Goal: Task Accomplishment & Management: Complete application form

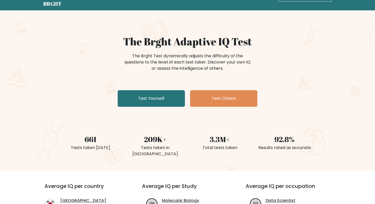
scroll to position [26, 0]
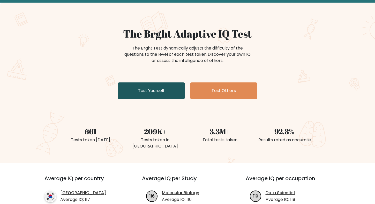
click at [162, 90] on link "Test Yourself" at bounding box center [151, 90] width 67 height 17
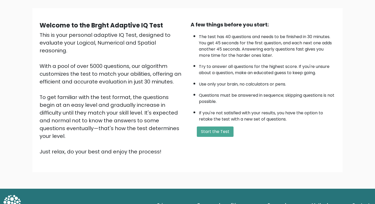
scroll to position [33, 0]
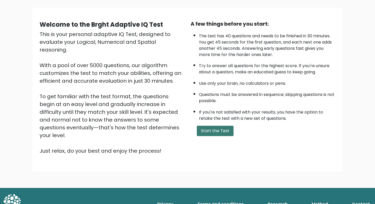
click at [226, 133] on button "Start the Test" at bounding box center [215, 130] width 37 height 10
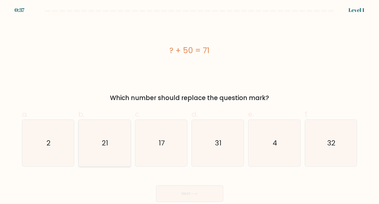
click at [113, 144] on icon "21" at bounding box center [104, 143] width 47 height 47
click at [190, 105] on input "b. 21" at bounding box center [190, 103] width 0 height 3
radio input "true"
click at [197, 191] on button "Next" at bounding box center [189, 193] width 67 height 17
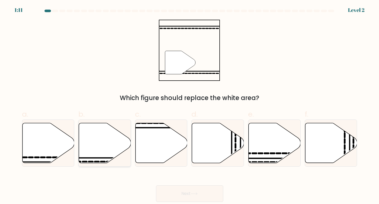
click at [108, 145] on icon at bounding box center [105, 143] width 52 height 40
click at [190, 105] on input "b." at bounding box center [190, 103] width 0 height 3
radio input "true"
click at [190, 197] on button "Next" at bounding box center [189, 193] width 67 height 17
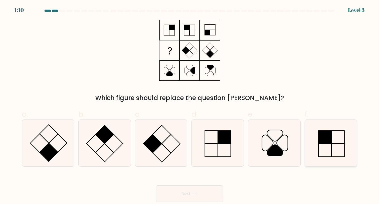
click at [320, 148] on icon at bounding box center [331, 143] width 47 height 47
click at [190, 105] on input "f." at bounding box center [190, 103] width 0 height 3
radio input "true"
click at [204, 189] on button "Next" at bounding box center [189, 193] width 67 height 17
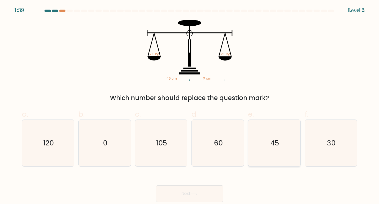
click at [271, 129] on icon "45" at bounding box center [274, 143] width 47 height 47
click at [190, 105] on input "e. 45" at bounding box center [190, 103] width 0 height 3
radio input "true"
click at [205, 189] on button "Next" at bounding box center [189, 193] width 67 height 17
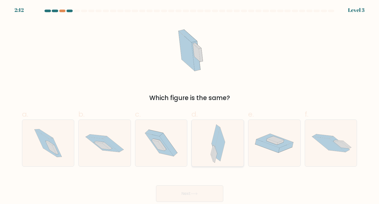
click at [219, 150] on icon at bounding box center [220, 144] width 10 height 34
click at [190, 105] on input "d." at bounding box center [190, 103] width 0 height 3
radio input "true"
click at [205, 188] on button "Next" at bounding box center [189, 193] width 67 height 17
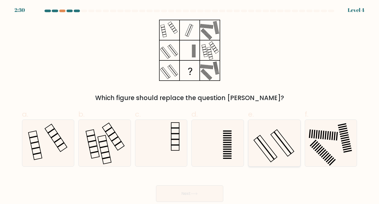
click at [271, 158] on icon at bounding box center [274, 143] width 47 height 47
click at [190, 105] on input "e." at bounding box center [190, 103] width 0 height 3
radio input "true"
click at [143, 134] on icon at bounding box center [161, 143] width 47 height 47
click at [190, 105] on input "c." at bounding box center [190, 103] width 0 height 3
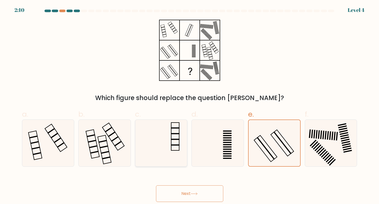
radio input "true"
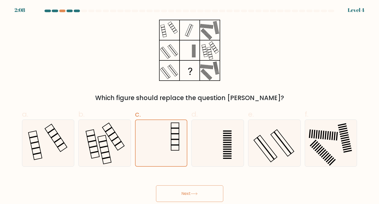
click at [194, 191] on button "Next" at bounding box center [189, 193] width 67 height 17
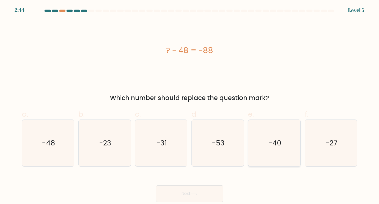
click at [276, 145] on text "-40" at bounding box center [274, 143] width 13 height 10
click at [190, 105] on input "e. -40" at bounding box center [190, 103] width 0 height 3
radio input "true"
click at [212, 192] on button "Next" at bounding box center [189, 193] width 67 height 17
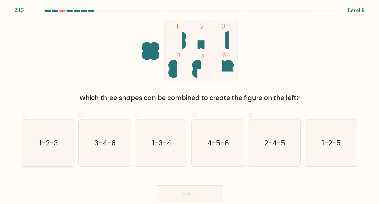
click at [51, 138] on text "1-2-3" at bounding box center [48, 143] width 19 height 10
click at [190, 105] on input "a. 1-2-3" at bounding box center [190, 103] width 0 height 3
radio input "true"
click at [182, 192] on button "Next" at bounding box center [189, 193] width 67 height 17
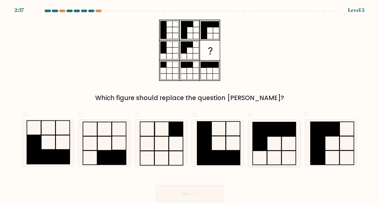
drag, startPoint x: 278, startPoint y: 171, endPoint x: 279, endPoint y: 162, distance: 8.9
click at [278, 170] on form at bounding box center [189, 106] width 379 height 192
click at [279, 157] on icon at bounding box center [274, 143] width 47 height 47
click at [190, 105] on input "e." at bounding box center [190, 103] width 0 height 3
radio input "true"
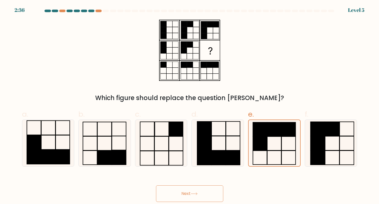
click at [207, 195] on button "Next" at bounding box center [189, 193] width 67 height 17
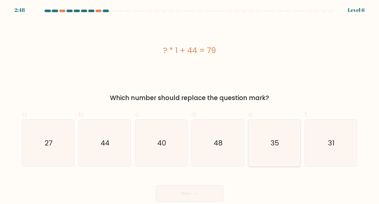
click at [273, 151] on icon "35" at bounding box center [274, 143] width 47 height 47
click at [190, 105] on input "e. 35" at bounding box center [190, 103] width 0 height 3
radio input "true"
click at [195, 193] on icon at bounding box center [194, 193] width 7 height 3
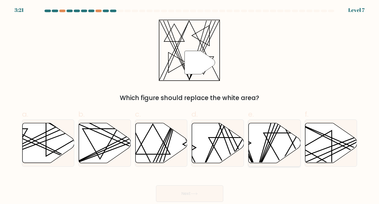
click at [266, 143] on icon at bounding box center [275, 143] width 52 height 40
click at [190, 105] on input "e." at bounding box center [190, 103] width 0 height 3
radio input "true"
click at [202, 197] on button "Next" at bounding box center [189, 193] width 67 height 17
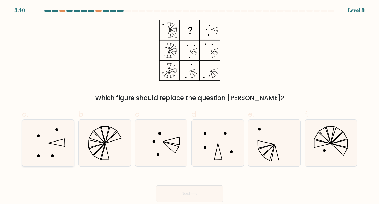
click at [49, 149] on icon at bounding box center [48, 143] width 47 height 47
click at [190, 105] on input "a." at bounding box center [190, 103] width 0 height 3
radio input "true"
click at [184, 195] on button "Next" at bounding box center [189, 193] width 67 height 17
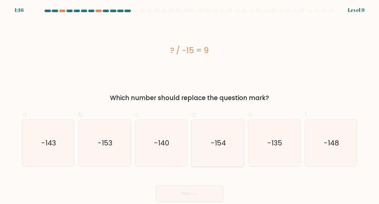
click at [216, 142] on text "-154" at bounding box center [218, 143] width 15 height 10
click at [190, 105] on input "d. -154" at bounding box center [190, 103] width 0 height 3
radio input "true"
click at [197, 197] on button "Next" at bounding box center [189, 193] width 67 height 17
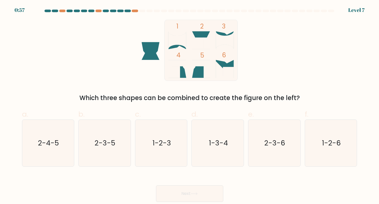
drag, startPoint x: 184, startPoint y: 74, endPoint x: 187, endPoint y: 72, distance: 3.3
click at [184, 74] on icon at bounding box center [177, 69] width 18 height 18
click at [58, 138] on icon "2-4-5" at bounding box center [48, 143] width 47 height 47
click at [190, 105] on input "a. 2-4-5" at bounding box center [190, 103] width 0 height 3
radio input "true"
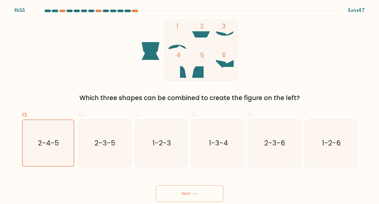
click at [179, 195] on button "Next" at bounding box center [189, 193] width 67 height 17
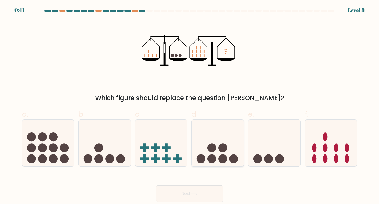
click at [226, 158] on circle at bounding box center [223, 158] width 9 height 9
click at [190, 105] on input "d." at bounding box center [190, 103] width 0 height 3
radio input "true"
click at [213, 198] on button "Next" at bounding box center [189, 193] width 67 height 17
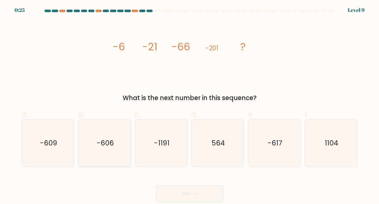
click at [102, 148] on icon "-606" at bounding box center [104, 143] width 47 height 47
click at [190, 105] on input "b. -606" at bounding box center [190, 103] width 0 height 3
radio input "true"
click at [206, 193] on button "Next" at bounding box center [189, 193] width 67 height 17
click at [194, 194] on icon at bounding box center [194, 193] width 7 height 3
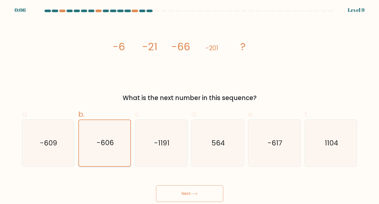
click at [106, 142] on text "-606" at bounding box center [105, 143] width 17 height 10
click at [190, 105] on input "b. -606" at bounding box center [190, 103] width 0 height 3
click at [181, 188] on button "Next" at bounding box center [189, 193] width 67 height 17
click at [217, 194] on button "Next" at bounding box center [189, 193] width 67 height 17
click at [280, 108] on div "a. -609 b. -606 c." at bounding box center [189, 136] width 339 height 62
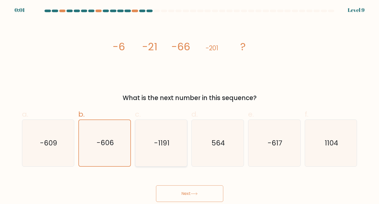
click at [157, 134] on icon "-1191" at bounding box center [161, 143] width 47 height 47
click at [190, 105] on input "c. -1191" at bounding box center [190, 103] width 0 height 3
radio input "true"
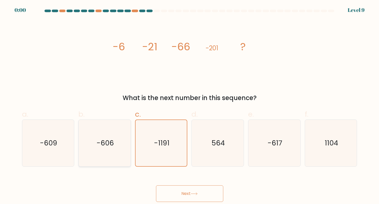
click at [117, 141] on icon "-606" at bounding box center [104, 143] width 47 height 47
click at [190, 105] on input "b. -606" at bounding box center [190, 103] width 0 height 3
radio input "true"
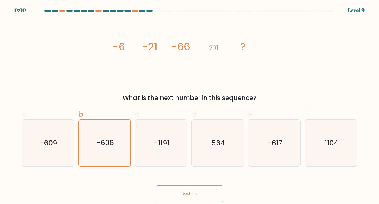
click at [192, 192] on button "Next" at bounding box center [189, 193] width 67 height 17
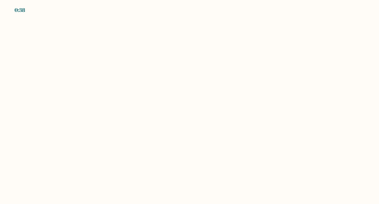
click at [252, 132] on body "0:38" at bounding box center [189, 102] width 379 height 204
click at [253, 132] on body "0:36" at bounding box center [189, 102] width 379 height 204
click at [252, 132] on body "0:36" at bounding box center [189, 102] width 379 height 204
click at [252, 131] on body "0:35" at bounding box center [189, 102] width 379 height 204
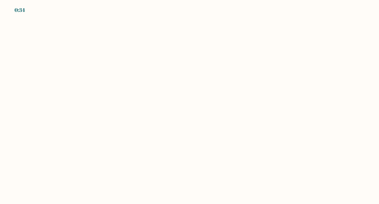
click at [252, 131] on body "0:34" at bounding box center [189, 102] width 379 height 204
click at [254, 131] on body "0:34" at bounding box center [189, 102] width 379 height 204
click at [226, 53] on body "0:30" at bounding box center [189, 102] width 379 height 204
click at [226, 53] on body "0:29" at bounding box center [189, 102] width 379 height 204
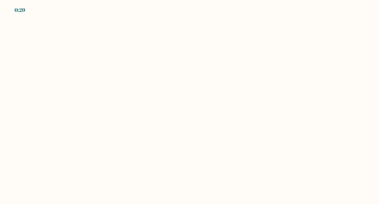
click at [234, 54] on body "0:29" at bounding box center [189, 102] width 379 height 204
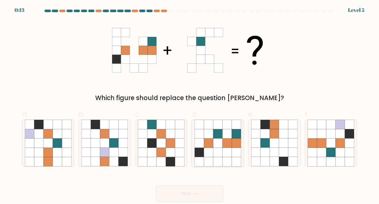
click at [216, 138] on icon at bounding box center [217, 133] width 9 height 9
click at [190, 105] on input "d." at bounding box center [190, 103] width 0 height 3
radio input "true"
click at [209, 196] on button "Next" at bounding box center [189, 193] width 67 height 17
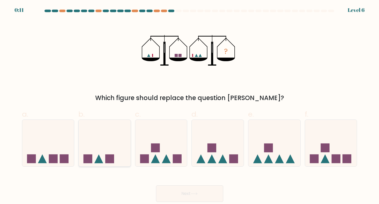
click at [91, 153] on icon at bounding box center [105, 142] width 52 height 43
click at [190, 105] on input "b." at bounding box center [190, 103] width 0 height 3
radio input "true"
click at [196, 189] on button "Next" at bounding box center [189, 193] width 67 height 17
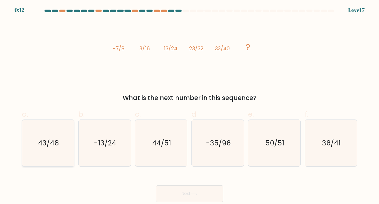
click at [60, 149] on icon "43/48" at bounding box center [48, 143] width 47 height 47
click at [190, 105] on input "a. 43/48" at bounding box center [190, 103] width 0 height 3
radio input "true"
click at [187, 192] on button "Next" at bounding box center [189, 193] width 67 height 17
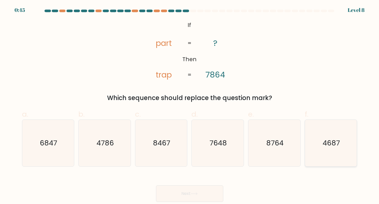
click at [327, 153] on icon "4687" at bounding box center [331, 143] width 47 height 47
click at [190, 105] on input "f. 4687" at bounding box center [190, 103] width 0 height 3
radio input "true"
click at [199, 197] on button "Next" at bounding box center [189, 193] width 67 height 17
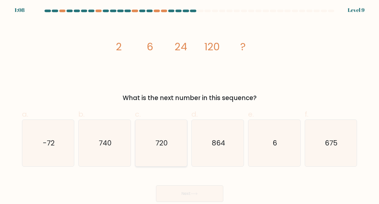
click at [166, 151] on icon "720" at bounding box center [161, 143] width 47 height 47
click at [190, 105] on input "c. 720" at bounding box center [190, 103] width 0 height 3
radio input "true"
click at [192, 194] on icon at bounding box center [194, 193] width 7 height 3
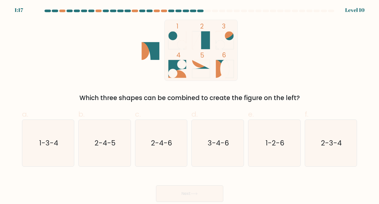
click at [217, 71] on icon at bounding box center [220, 69] width 8 height 18
click at [163, 143] on text "2-4-6" at bounding box center [161, 143] width 21 height 10
click at [190, 105] on input "c. 2-4-6" at bounding box center [190, 103] width 0 height 3
radio input "true"
click at [175, 188] on button "Next" at bounding box center [189, 193] width 67 height 17
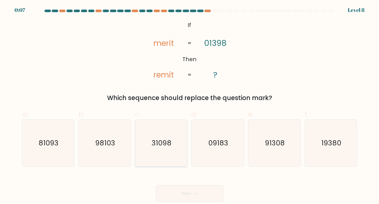
click at [163, 144] on text "31098" at bounding box center [162, 143] width 20 height 10
click at [190, 105] on input "c. 31098" at bounding box center [190, 103] width 0 height 3
radio input "true"
click at [191, 191] on button "Next" at bounding box center [189, 193] width 67 height 17
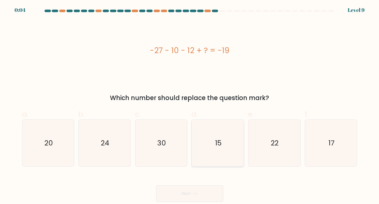
click at [226, 152] on icon "15" at bounding box center [218, 143] width 47 height 47
click at [190, 105] on input "d. 15" at bounding box center [190, 103] width 0 height 3
radio input "true"
click at [100, 143] on icon "24" at bounding box center [104, 143] width 47 height 47
click at [190, 105] on input "b. 24" at bounding box center [190, 103] width 0 height 3
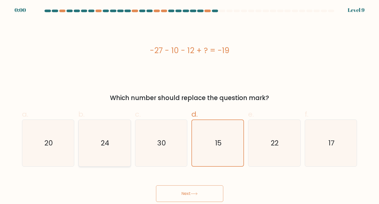
radio input "true"
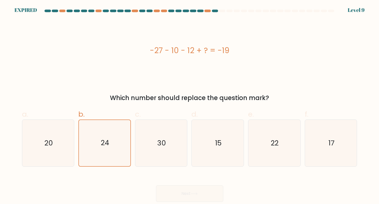
click at [195, 191] on div "Next" at bounding box center [190, 187] width 342 height 29
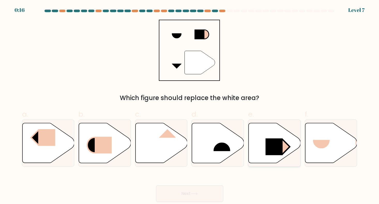
click at [262, 144] on icon at bounding box center [275, 143] width 52 height 40
click at [190, 105] on input "e." at bounding box center [190, 103] width 0 height 3
radio input "true"
click at [189, 195] on button "Next" at bounding box center [189, 193] width 67 height 17
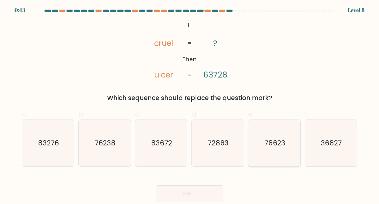
click at [274, 146] on text "78623" at bounding box center [274, 143] width 21 height 10
click at [190, 105] on input "e. 78623" at bounding box center [190, 103] width 0 height 3
radio input "true"
click at [211, 195] on button "Next" at bounding box center [189, 193] width 67 height 17
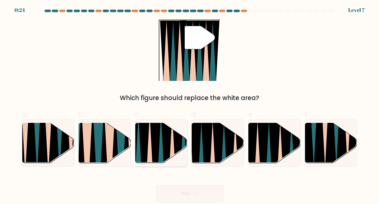
click at [148, 149] on icon at bounding box center [150, 166] width 12 height 104
click at [190, 105] on input "c." at bounding box center [190, 103] width 0 height 3
radio input "true"
click at [201, 197] on button "Next" at bounding box center [189, 193] width 67 height 17
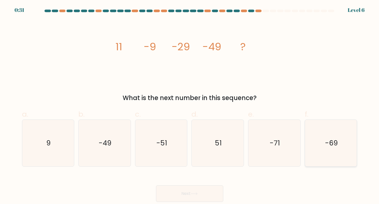
click at [345, 149] on icon "-69" at bounding box center [331, 143] width 47 height 47
click at [190, 105] on input "f. -69" at bounding box center [190, 103] width 0 height 3
radio input "true"
click at [210, 192] on button "Next" at bounding box center [189, 193] width 67 height 17
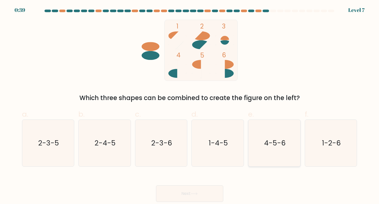
click at [265, 152] on icon "4-5-6" at bounding box center [274, 143] width 47 height 47
click at [190, 105] on input "e. 4-5-6" at bounding box center [190, 103] width 0 height 3
radio input "true"
click at [211, 192] on button "Next" at bounding box center [189, 193] width 67 height 17
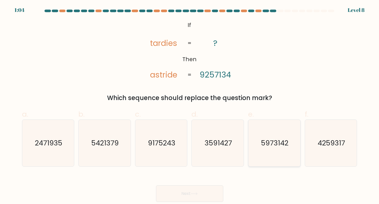
click at [283, 136] on icon "5973142" at bounding box center [274, 143] width 47 height 47
click at [190, 105] on input "e. 5973142" at bounding box center [190, 103] width 0 height 3
radio input "true"
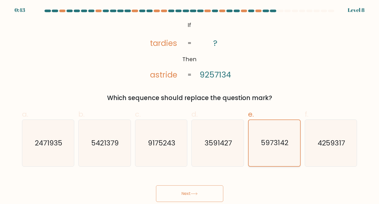
click at [286, 138] on text "5973142" at bounding box center [274, 143] width 27 height 10
click at [190, 105] on input "e. 5973142" at bounding box center [190, 103] width 0 height 3
click at [204, 197] on button "Next" at bounding box center [189, 193] width 67 height 17
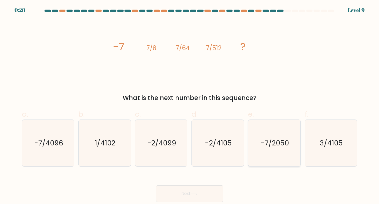
click at [287, 159] on icon "-7/2050" at bounding box center [274, 143] width 47 height 47
click at [190, 105] on input "e. -7/2050" at bounding box center [190, 103] width 0 height 3
radio input "true"
click at [217, 188] on button "Next" at bounding box center [189, 193] width 67 height 17
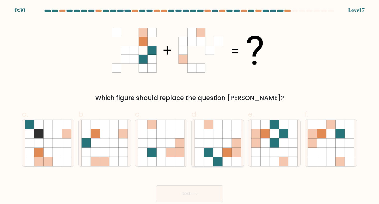
click at [219, 151] on icon at bounding box center [217, 151] width 9 height 9
click at [190, 105] on input "d." at bounding box center [190, 103] width 0 height 3
radio input "true"
click at [205, 192] on button "Next" at bounding box center [189, 193] width 67 height 17
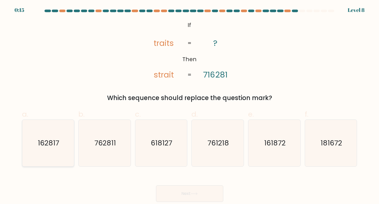
click at [39, 153] on icon "162817" at bounding box center [48, 143] width 47 height 47
click at [190, 105] on input "a. 162817" at bounding box center [190, 103] width 0 height 3
radio input "true"
click at [161, 197] on button "Next" at bounding box center [189, 193] width 67 height 17
click at [159, 196] on button "Next" at bounding box center [189, 193] width 67 height 17
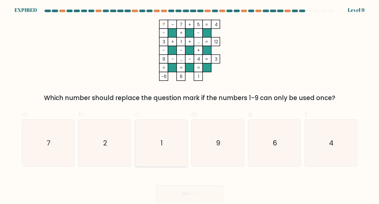
click at [168, 142] on icon "1" at bounding box center [161, 143] width 47 height 47
click at [190, 105] on input "c. 1" at bounding box center [190, 103] width 0 height 3
radio input "true"
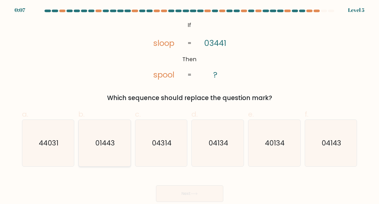
click at [107, 140] on text "01443" at bounding box center [105, 143] width 20 height 10
click at [190, 105] on input "b. 01443" at bounding box center [190, 103] width 0 height 3
radio input "true"
click at [194, 195] on icon at bounding box center [194, 193] width 7 height 3
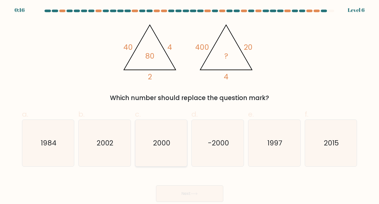
click at [169, 144] on text "2000" at bounding box center [161, 143] width 17 height 10
click at [190, 105] on input "c. 2000" at bounding box center [190, 103] width 0 height 3
radio input "true"
click at [206, 194] on button "Next" at bounding box center [189, 193] width 67 height 17
click at [195, 194] on icon at bounding box center [194, 193] width 6 height 2
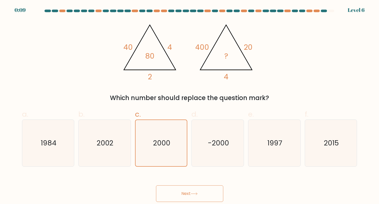
click at [185, 195] on button "Next" at bounding box center [189, 193] width 67 height 17
click at [216, 157] on icon "-2000" at bounding box center [218, 143] width 47 height 47
click at [190, 105] on input "d. -2000" at bounding box center [190, 103] width 0 height 3
radio input "true"
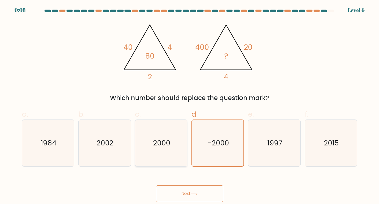
click at [173, 150] on icon "2000" at bounding box center [161, 143] width 47 height 47
click at [190, 105] on input "c. 2000" at bounding box center [190, 103] width 0 height 3
radio input "true"
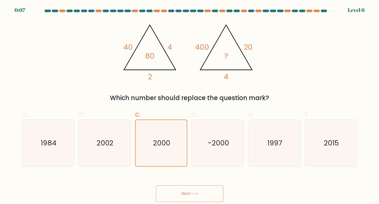
click at [188, 195] on button "Next" at bounding box center [189, 193] width 67 height 17
click at [197, 194] on icon at bounding box center [194, 193] width 6 height 2
click at [213, 189] on button "Next" at bounding box center [189, 193] width 67 height 17
click at [211, 188] on button "Next" at bounding box center [189, 193] width 67 height 17
click at [210, 187] on button "Next" at bounding box center [189, 193] width 67 height 17
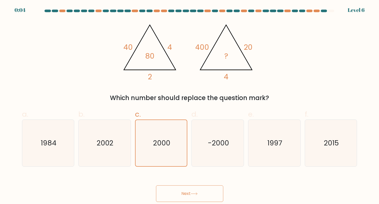
click at [210, 186] on button "Next" at bounding box center [189, 193] width 67 height 17
click at [188, 194] on button "Next" at bounding box center [189, 193] width 67 height 17
click at [187, 194] on button "Next" at bounding box center [189, 193] width 67 height 17
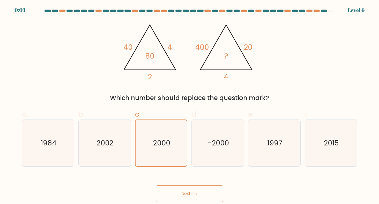
click at [188, 193] on button "Next" at bounding box center [189, 193] width 67 height 17
click at [193, 194] on icon at bounding box center [194, 193] width 7 height 3
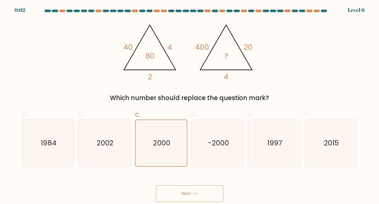
click at [194, 194] on icon at bounding box center [194, 193] width 7 height 3
click at [196, 194] on icon at bounding box center [194, 193] width 7 height 3
click at [199, 191] on button "Next" at bounding box center [189, 193] width 67 height 17
click at [202, 191] on button "Next" at bounding box center [189, 193] width 67 height 17
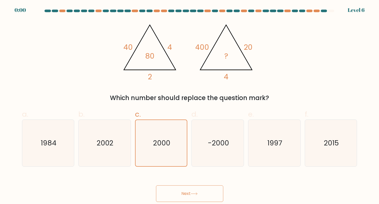
click at [203, 191] on button "Next" at bounding box center [189, 193] width 67 height 17
click at [202, 191] on div "Next" at bounding box center [190, 187] width 342 height 29
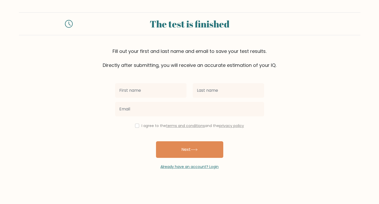
click at [137, 90] on input "text" at bounding box center [150, 90] width 71 height 14
type input "[PERSON_NAME]"
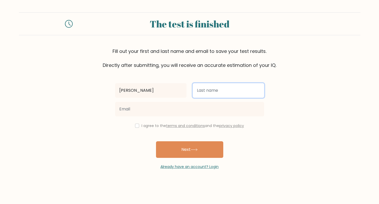
click at [213, 88] on input "text" at bounding box center [228, 90] width 71 height 14
type input "Deiparine"
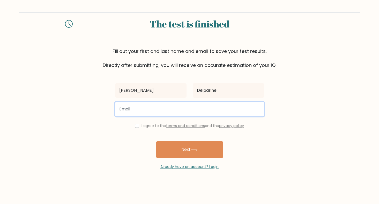
click at [214, 111] on input "email" at bounding box center [189, 109] width 149 height 14
type input "[DOMAIN_NAME][EMAIL_ADDRESS][DOMAIN_NAME]"
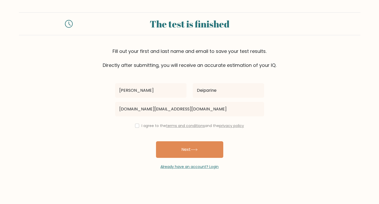
click at [138, 126] on div "I agree to the terms and conditions and the privacy policy" at bounding box center [189, 125] width 155 height 6
click at [136, 126] on input "checkbox" at bounding box center [137, 125] width 4 height 4
checkbox input "true"
click at [191, 149] on button "Next" at bounding box center [189, 149] width 67 height 17
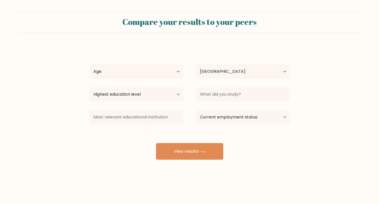
select select "PH"
click at [175, 72] on select "Age Under [DEMOGRAPHIC_DATA] [DEMOGRAPHIC_DATA] [DEMOGRAPHIC_DATA] [DEMOGRAPHIC…" at bounding box center [136, 71] width 94 height 14
select select "25_34"
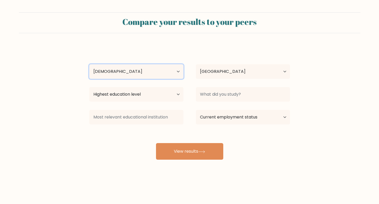
click at [89, 64] on select "Age Under [DEMOGRAPHIC_DATA] [DEMOGRAPHIC_DATA] [DEMOGRAPHIC_DATA] [DEMOGRAPHIC…" at bounding box center [136, 71] width 94 height 14
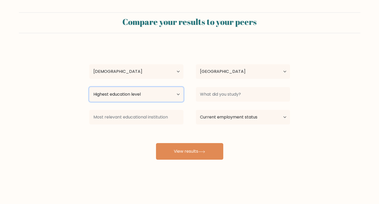
click at [169, 93] on select "Highest education level No schooling Primary Lower Secondary Upper Secondary Oc…" at bounding box center [136, 94] width 94 height 14
select select "upper_secondary"
click at [89, 87] on select "Highest education level No schooling Primary Lower Secondary Upper Secondary Oc…" at bounding box center [136, 94] width 94 height 14
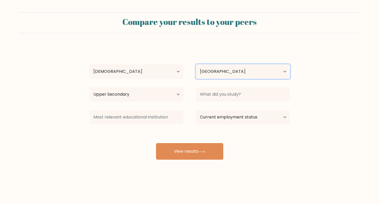
click at [243, 66] on select "Country [GEOGRAPHIC_DATA] [GEOGRAPHIC_DATA] [GEOGRAPHIC_DATA] [US_STATE] [GEOGR…" at bounding box center [243, 71] width 94 height 14
click at [367, 83] on form "Compare your results to your peers [PERSON_NAME] Age Under [DEMOGRAPHIC_DATA] […" at bounding box center [189, 85] width 379 height 147
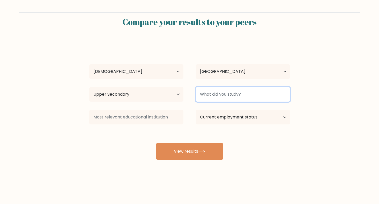
click at [289, 95] on input at bounding box center [243, 94] width 94 height 14
type input "BEED"
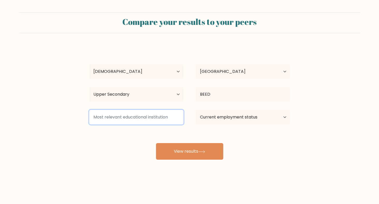
click at [160, 116] on input at bounding box center [136, 117] width 94 height 14
type input "BEED"
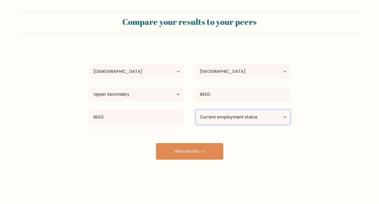
click at [237, 115] on select "Current employment status Employed Student Retired Other / prefer not to answer" at bounding box center [243, 117] width 94 height 14
select select "other"
click at [196, 110] on select "Current employment status Employed Student Retired Other / prefer not to answer" at bounding box center [243, 117] width 94 height 14
click at [302, 161] on div "Compare your results to your peers Mary-Ay Deiparine Age Under 18 years old 18-…" at bounding box center [189, 98] width 379 height 196
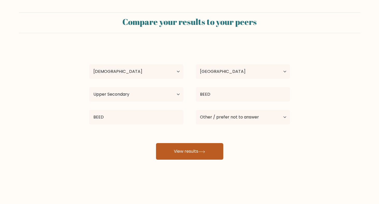
click at [207, 154] on button "View results" at bounding box center [189, 151] width 67 height 17
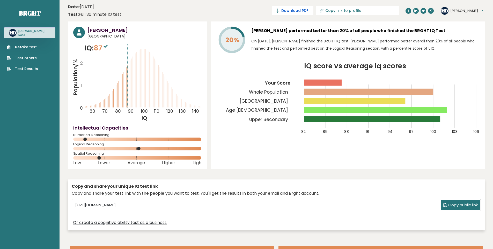
click at [308, 8] on span "Download PDF" at bounding box center [294, 10] width 27 height 5
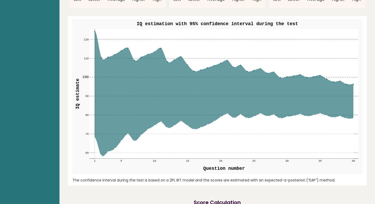
scroll to position [595, 0]
